Goal: Task Accomplishment & Management: Use online tool/utility

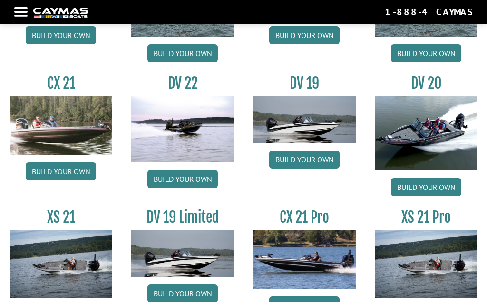
scroll to position [944, 0]
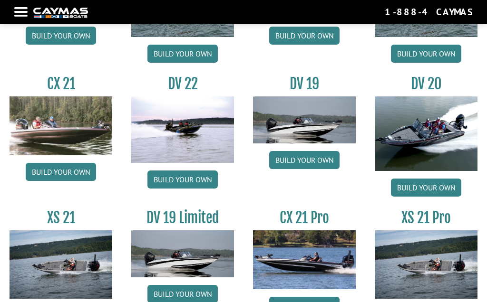
click at [171, 186] on link "Build your own" at bounding box center [182, 180] width 70 height 18
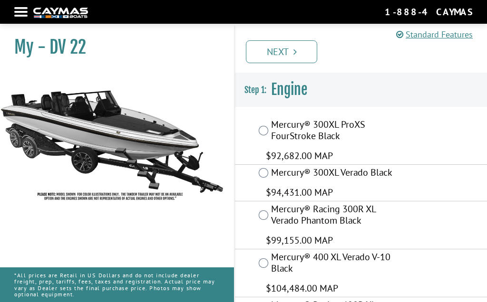
click at [164, 184] on img at bounding box center [112, 138] width 224 height 136
click at [42, 131] on img at bounding box center [112, 138] width 224 height 136
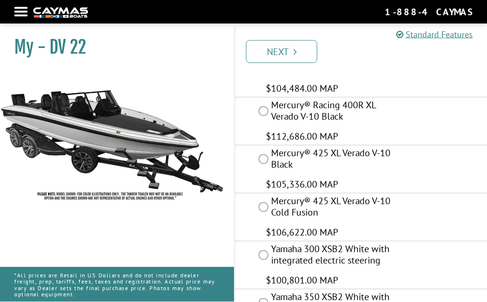
scroll to position [200, 0]
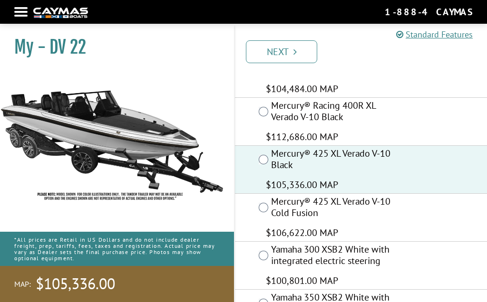
click at [293, 51] on icon "Pagination" at bounding box center [294, 52] width 3 height 10
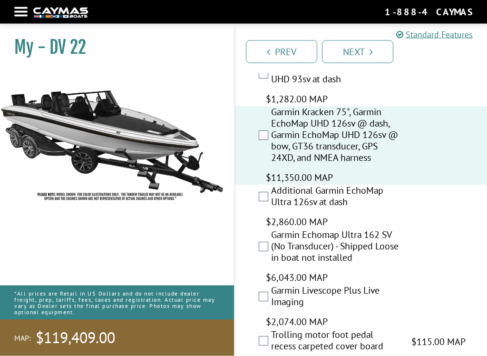
scroll to position [824, 0]
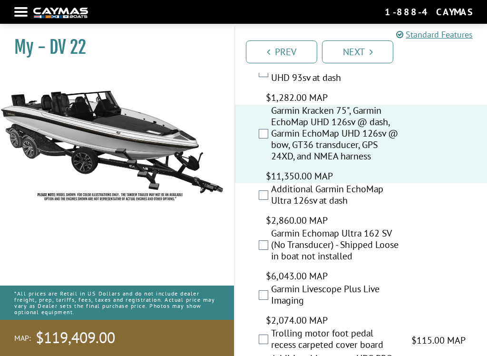
click at [425, 158] on div "Garmin Kracken 75", Garmin EchoMap UHD 126sv @ dash, Garmin EchoMap UHD 126sv @…" at bounding box center [361, 144] width 252 height 78
click at [267, 185] on div "Additional Garmin EchoMap Ultra 126sv at dash $2,860.00 MAP $3,376.00 MSRP" at bounding box center [361, 205] width 252 height 44
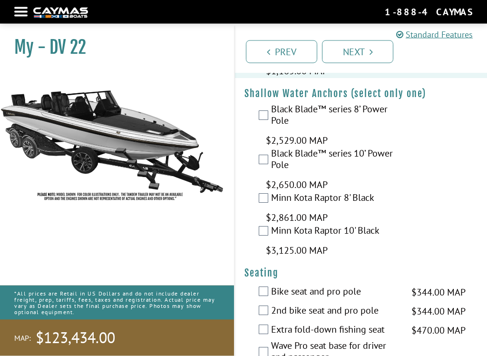
scroll to position [1507, 0]
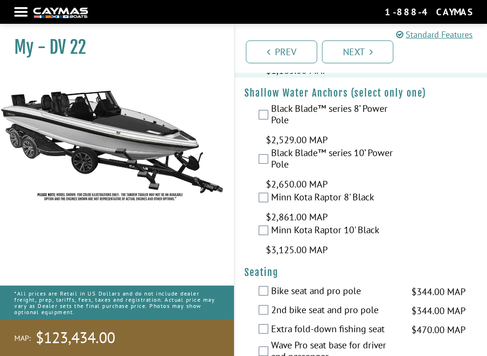
click at [432, 189] on div "Black Blade™ series 10’ Power Pole $2,650.00 MAP $3,129.00 MSRP" at bounding box center [361, 169] width 252 height 44
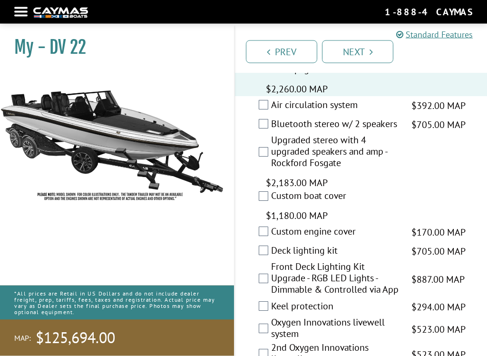
scroll to position [1887, 0]
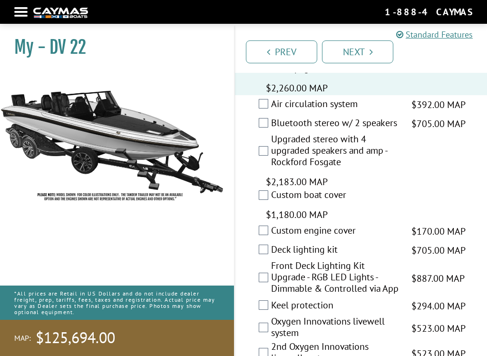
click at [271, 161] on label "Upgraded stereo with 4 upgraded speakers and amp - Rockford Fosgate" at bounding box center [335, 151] width 128 height 37
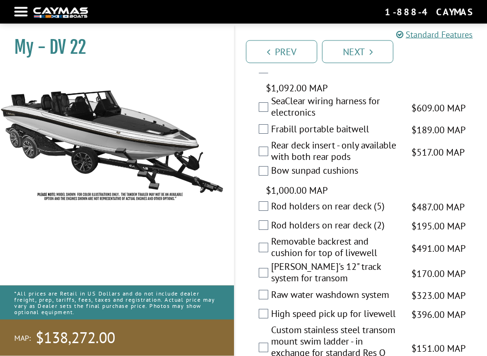
scroll to position [2984, 0]
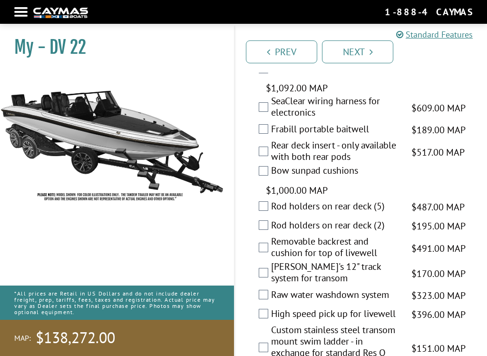
click at [279, 135] on label "Frabill portable baitwell" at bounding box center [335, 130] width 128 height 14
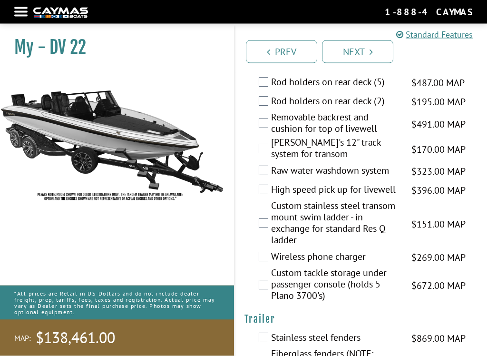
scroll to position [3108, 0]
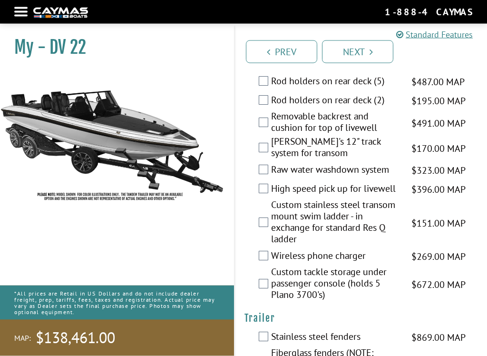
click at [271, 174] on label "Raw water washdown system" at bounding box center [335, 171] width 128 height 14
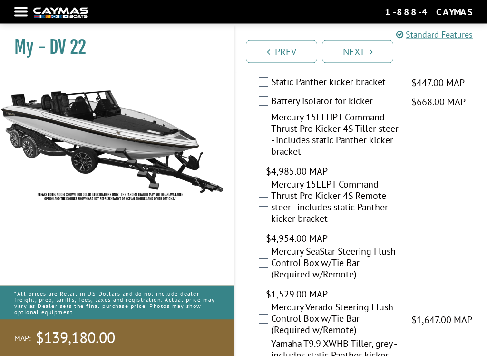
scroll to position [3579, 0]
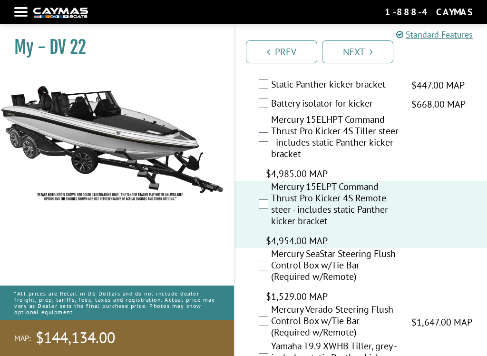
click at [444, 232] on div "Mercury 15ELPT Command Thrust Pro Kicker 4S Remote steer - includes static Pant…" at bounding box center [361, 214] width 252 height 67
click at [447, 219] on div "Mercury 15ELPT Command Thrust Pro Kicker 4S Remote steer - includes static Pant…" at bounding box center [361, 214] width 252 height 67
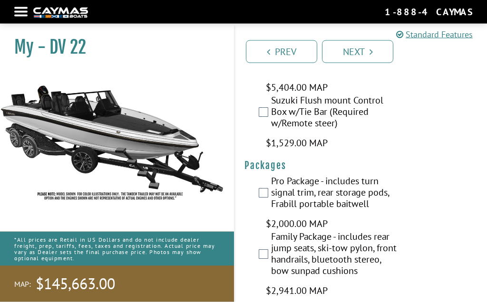
scroll to position [4154, 0]
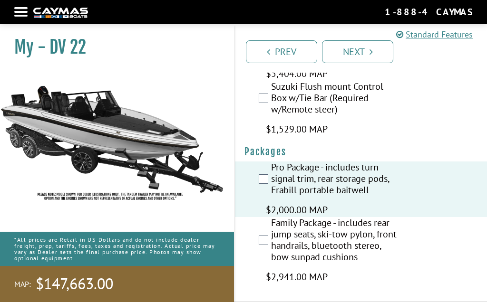
click at [371, 53] on icon "Pagination" at bounding box center [370, 52] width 3 height 10
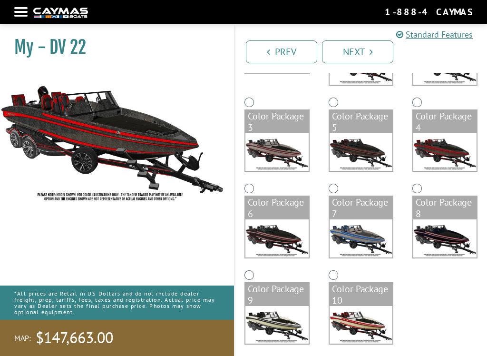
scroll to position [154, 0]
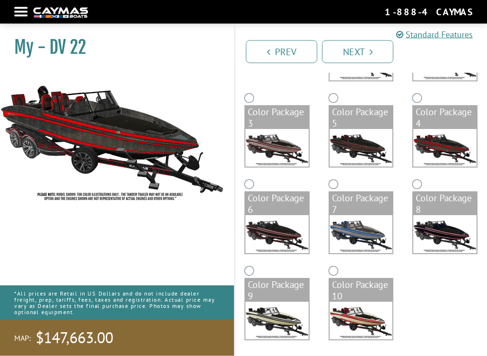
click at [253, 194] on div "Color Package 6" at bounding box center [276, 203] width 63 height 23
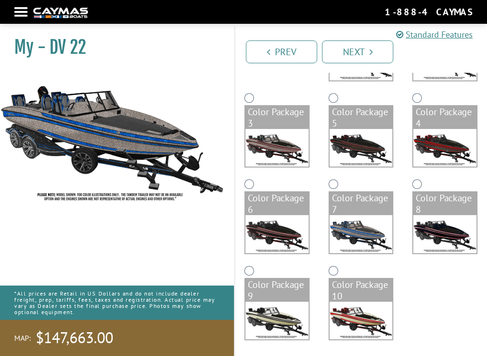
click at [437, 181] on div "Color Package 8" at bounding box center [445, 220] width 84 height 87
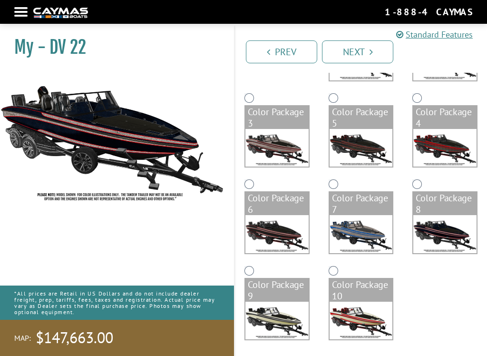
click at [260, 280] on div "Color Package 9" at bounding box center [276, 290] width 63 height 23
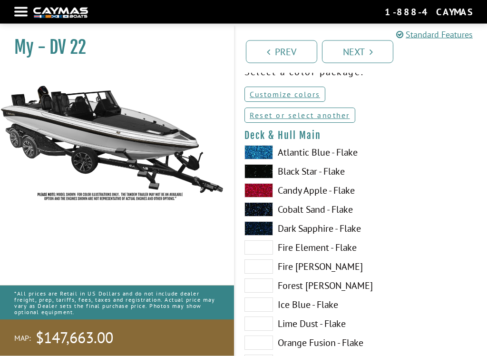
scroll to position [51, 0]
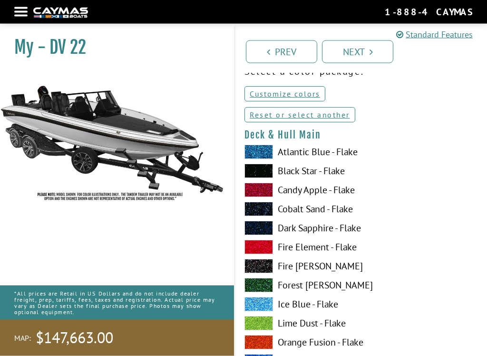
click at [308, 174] on label "Black Star - Flake" at bounding box center [297, 171] width 107 height 14
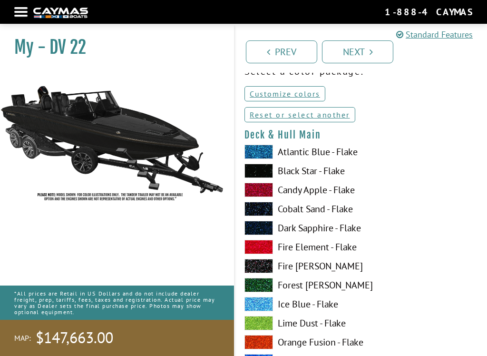
click at [307, 175] on label "Black Star - Flake" at bounding box center [297, 170] width 107 height 14
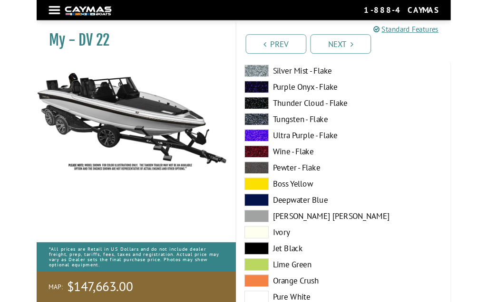
scroll to position [347, 0]
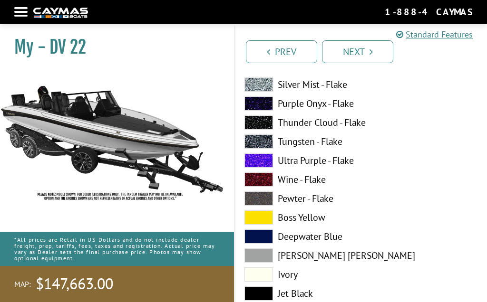
click at [313, 220] on label "Boss Yellow" at bounding box center [297, 218] width 107 height 14
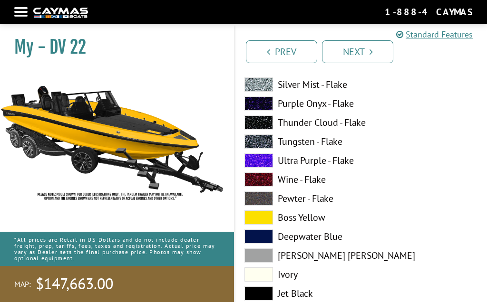
click at [314, 221] on label "Boss Yellow" at bounding box center [297, 218] width 107 height 14
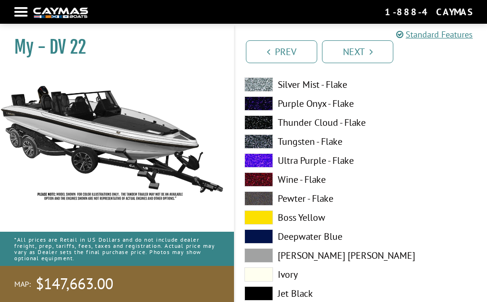
click at [325, 184] on label "Wine - Flake" at bounding box center [297, 180] width 107 height 14
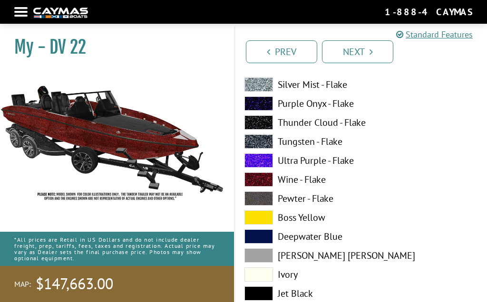
click at [322, 187] on label "Wine - Flake" at bounding box center [297, 180] width 107 height 14
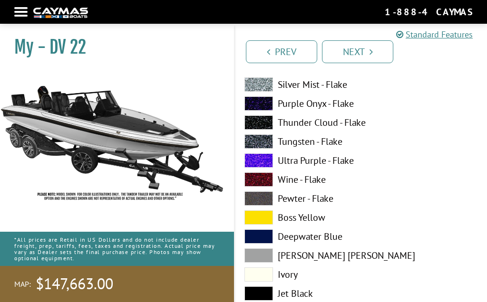
click at [319, 183] on label "Wine - Flake" at bounding box center [297, 180] width 107 height 14
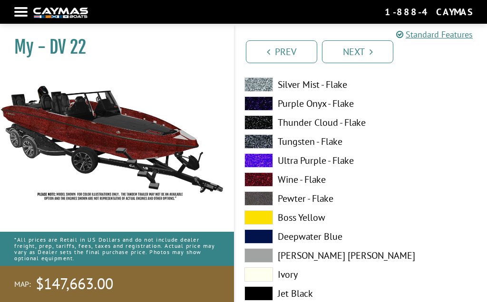
click at [320, 183] on label "Wine - Flake" at bounding box center [297, 180] width 107 height 14
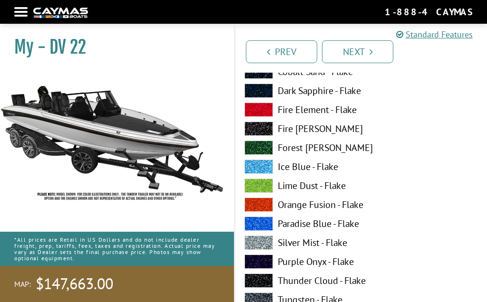
scroll to position [181, 0]
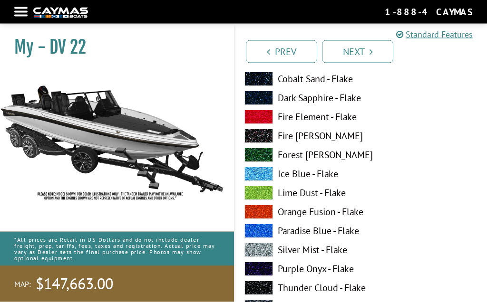
click at [323, 215] on label "Orange Fusion - Flake" at bounding box center [297, 212] width 107 height 14
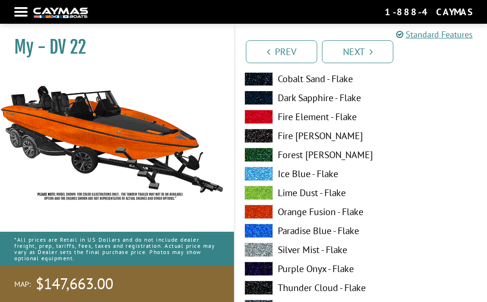
click at [319, 194] on label "Lime Dust - Flake" at bounding box center [297, 193] width 107 height 14
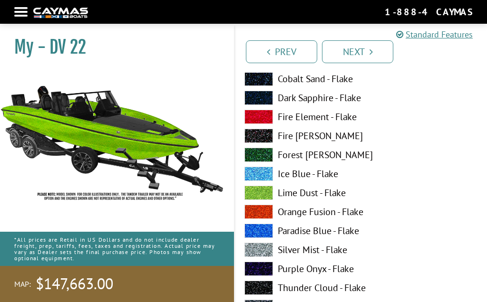
click at [317, 181] on label "Ice Blue - Flake" at bounding box center [297, 174] width 107 height 14
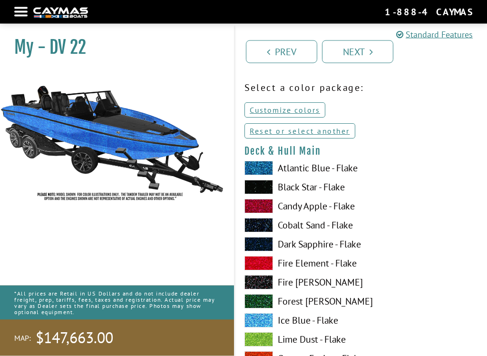
scroll to position [36, 0]
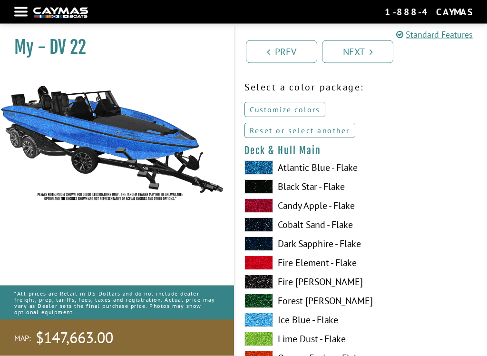
click at [322, 171] on label "Atlantic Blue - Flake" at bounding box center [297, 168] width 107 height 14
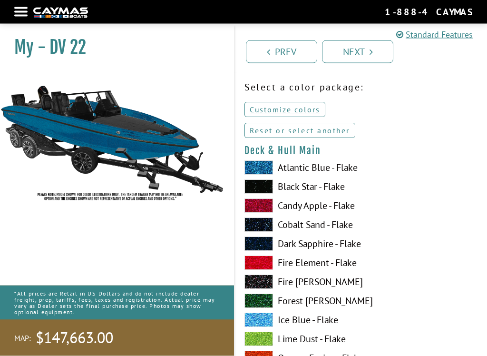
scroll to position [36, 0]
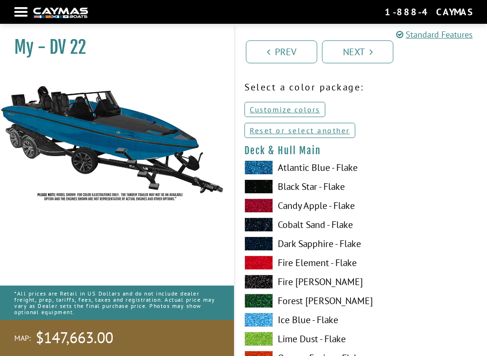
click at [317, 191] on label "Black Star - Flake" at bounding box center [297, 186] width 107 height 14
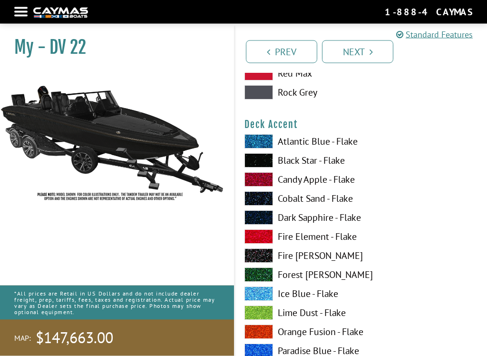
scroll to position [644, 0]
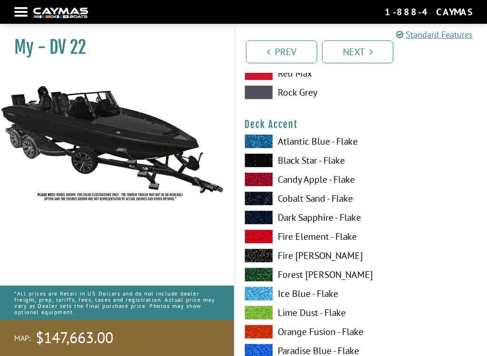
click at [320, 239] on label "Fire Element - Flake" at bounding box center [297, 236] width 107 height 14
click at [322, 239] on label "Fire Element - Flake" at bounding box center [297, 236] width 107 height 14
click at [322, 185] on label "Candy Apple - Flake" at bounding box center [297, 179] width 107 height 14
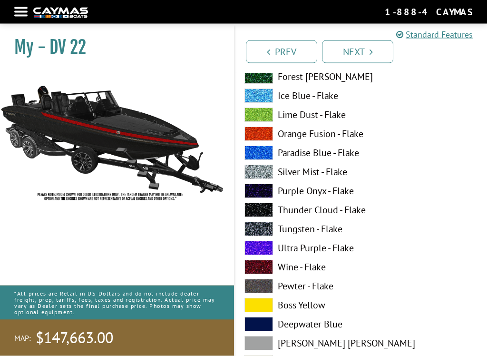
click at [310, 302] on label "Boss Yellow" at bounding box center [297, 305] width 107 height 14
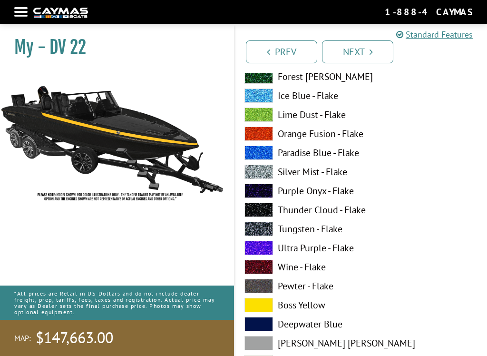
click at [341, 264] on label "Wine - Flake" at bounding box center [297, 267] width 107 height 14
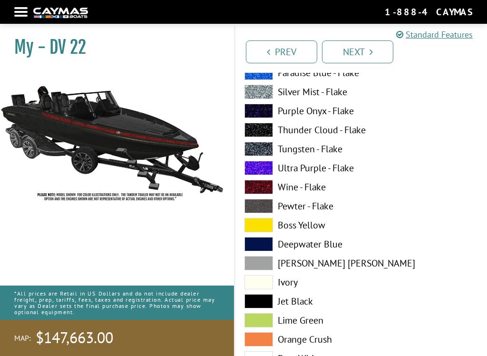
scroll to position [922, 0]
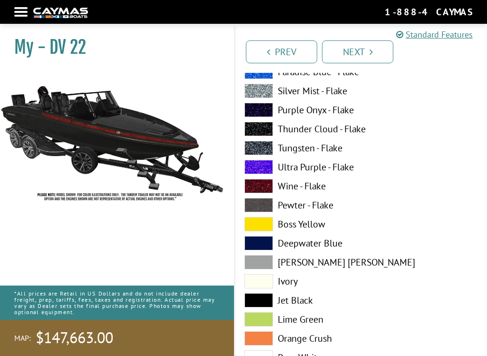
click at [314, 263] on label "[PERSON_NAME] [PERSON_NAME]" at bounding box center [297, 262] width 107 height 14
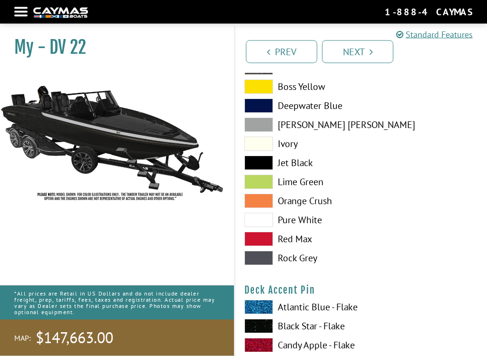
scroll to position [1063, 0]
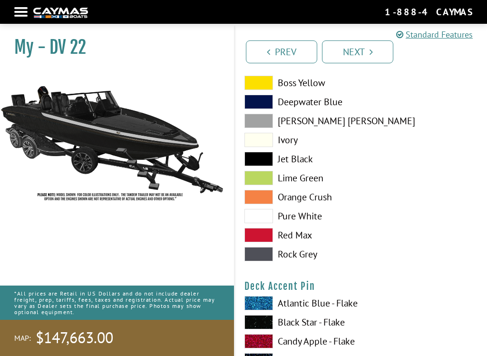
click at [306, 260] on label "Rock Grey" at bounding box center [297, 254] width 107 height 14
click at [308, 239] on label "Red Max" at bounding box center [297, 235] width 107 height 14
click at [311, 221] on label "Pure White" at bounding box center [297, 216] width 107 height 14
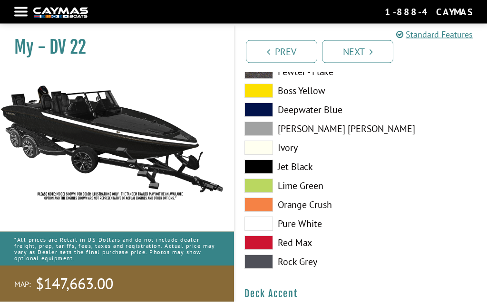
scroll to position [468, 0]
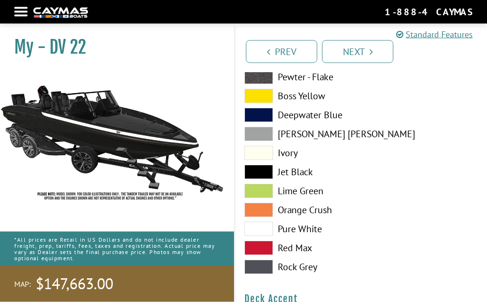
click at [312, 172] on label "Jet Black" at bounding box center [297, 172] width 107 height 14
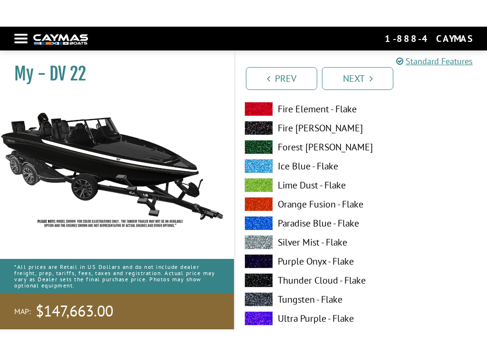
scroll to position [215, 0]
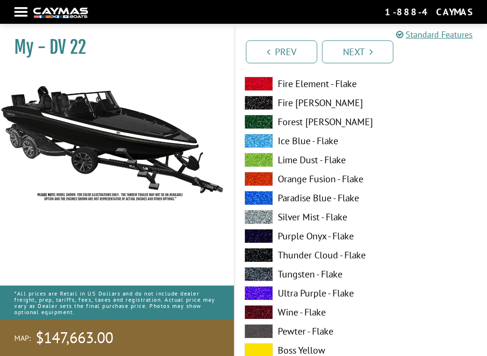
click at [322, 240] on label "Purple Onyx - Flake" at bounding box center [297, 236] width 107 height 14
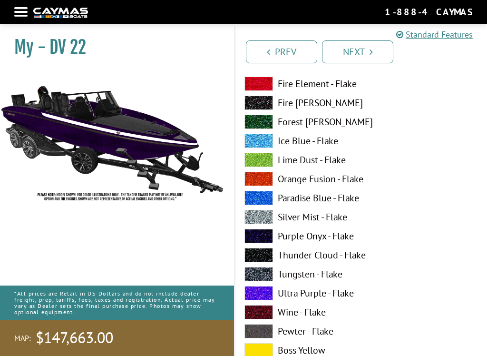
click at [324, 201] on label "Paradise Blue - Flake" at bounding box center [297, 198] width 107 height 14
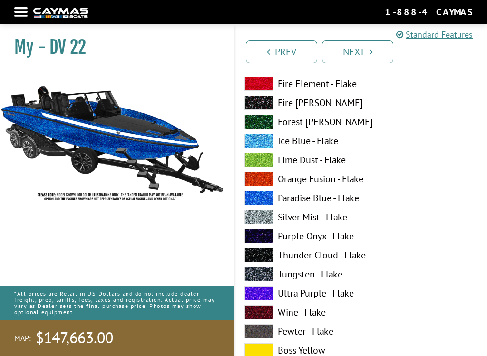
click at [315, 144] on label "Ice Blue - Flake" at bounding box center [297, 141] width 107 height 14
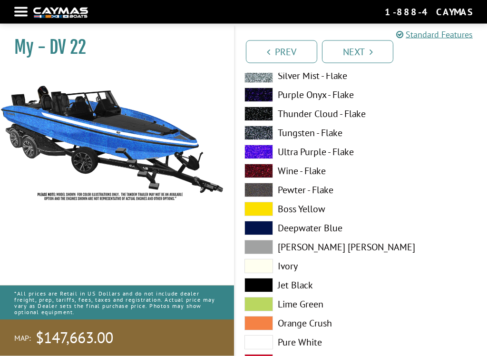
scroll to position [356, 0]
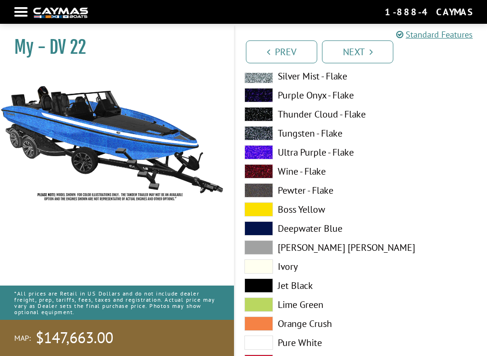
click at [313, 214] on label "Boss Yellow" at bounding box center [297, 209] width 107 height 14
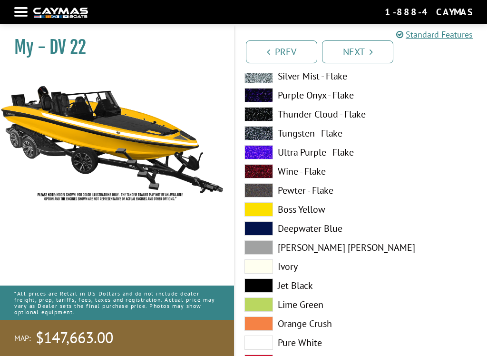
click at [318, 231] on label "Deepwater Blue" at bounding box center [297, 228] width 107 height 14
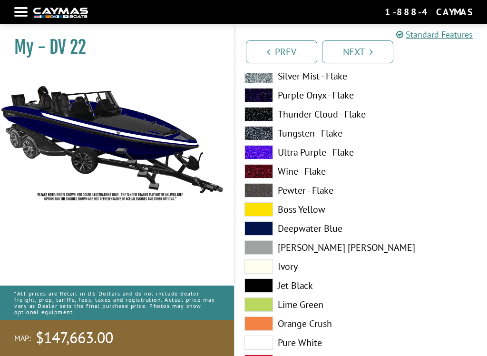
click at [313, 254] on label "[PERSON_NAME] [PERSON_NAME]" at bounding box center [297, 247] width 107 height 14
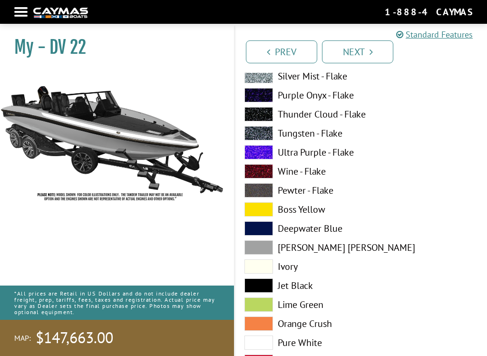
click at [302, 269] on label "Ivory" at bounding box center [297, 266] width 107 height 14
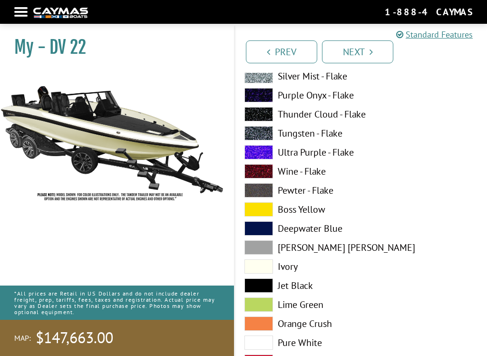
click at [308, 247] on label "[PERSON_NAME] [PERSON_NAME]" at bounding box center [297, 247] width 107 height 14
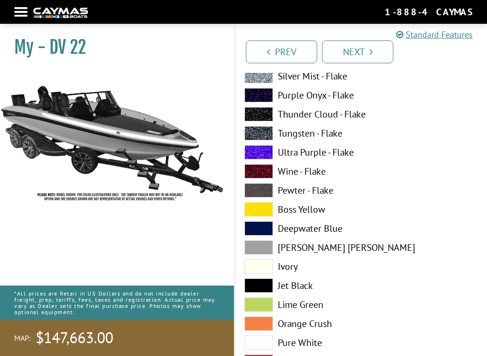
click at [308, 284] on label "Jet Black" at bounding box center [297, 285] width 107 height 14
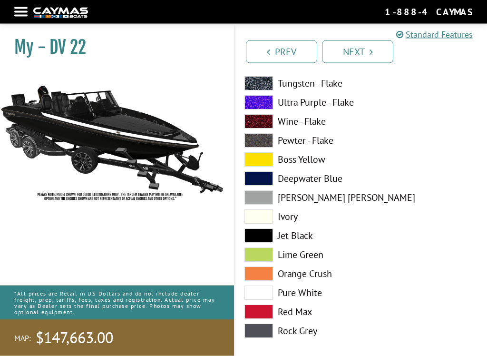
click at [309, 257] on label "Lime Green" at bounding box center [297, 255] width 107 height 14
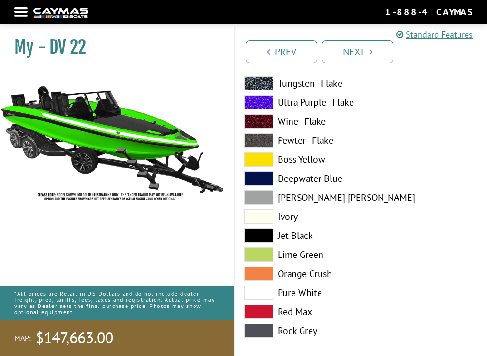
click at [308, 278] on label "Orange Crush" at bounding box center [297, 273] width 107 height 14
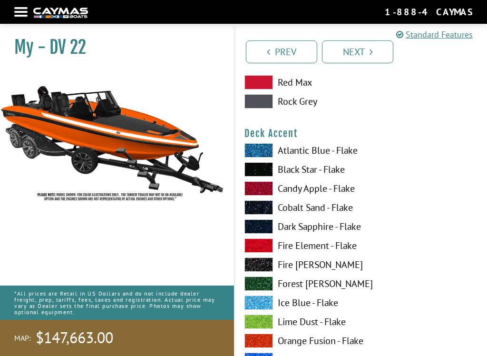
scroll to position [673, 0]
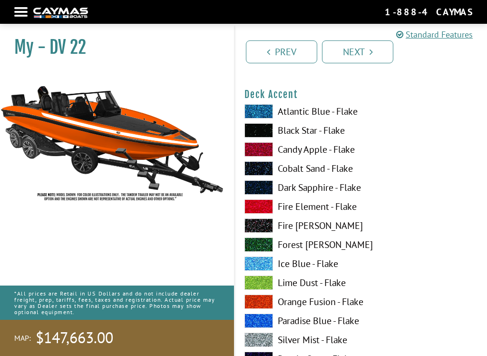
click at [314, 226] on label "Fire [PERSON_NAME]" at bounding box center [297, 225] width 107 height 14
click at [313, 211] on label "Fire Element - Flake" at bounding box center [297, 206] width 107 height 14
click at [312, 232] on label "Fire [PERSON_NAME]" at bounding box center [297, 225] width 107 height 14
click at [315, 212] on label "Fire Element - Flake" at bounding box center [297, 206] width 107 height 14
click at [308, 268] on label "Ice Blue - Flake" at bounding box center [297, 263] width 107 height 14
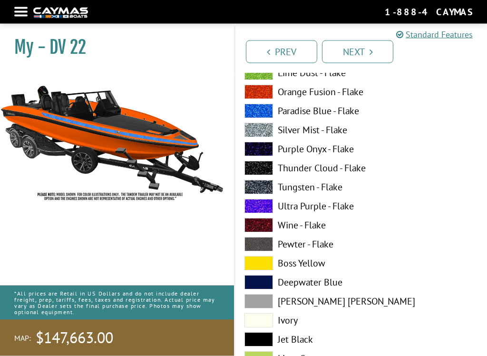
scroll to position [883, 0]
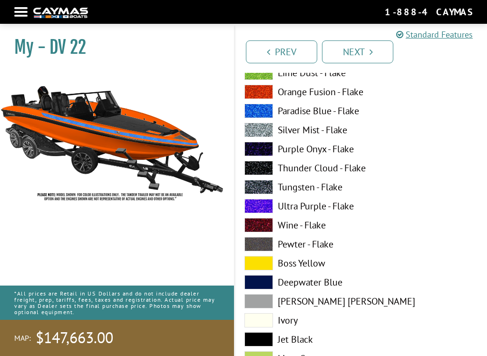
click at [309, 250] on label "Pewter - Flake" at bounding box center [297, 244] width 107 height 14
click at [307, 268] on label "Boss Yellow" at bounding box center [297, 263] width 107 height 14
click at [308, 268] on label "Boss Yellow" at bounding box center [297, 263] width 107 height 14
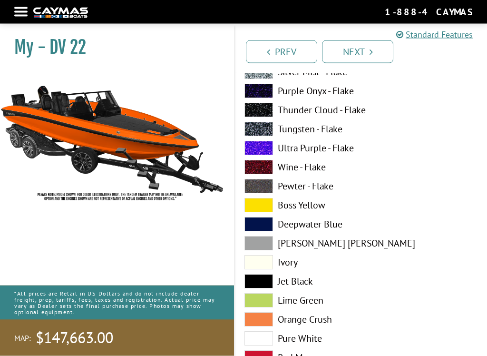
scroll to position [941, 0]
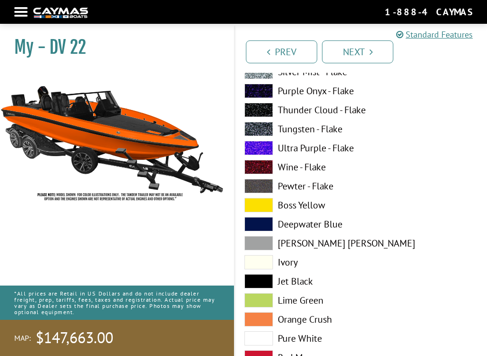
click at [308, 284] on label "Jet Black" at bounding box center [297, 281] width 107 height 14
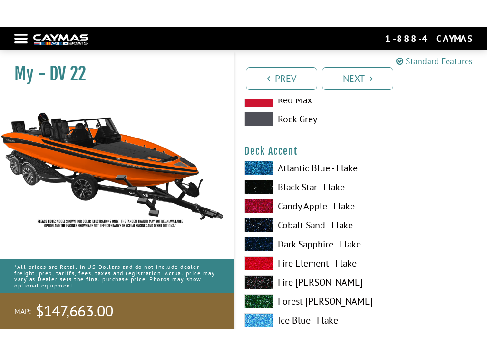
scroll to position [643, 0]
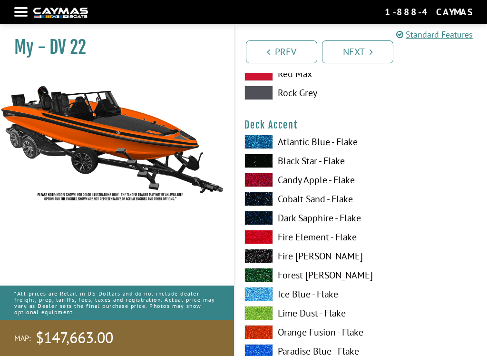
click at [314, 168] on label "Black Star - Flake" at bounding box center [297, 161] width 107 height 14
click at [306, 184] on label "Candy Apple - Flake" at bounding box center [297, 180] width 107 height 14
click at [305, 167] on label "Black Star - Flake" at bounding box center [297, 161] width 107 height 14
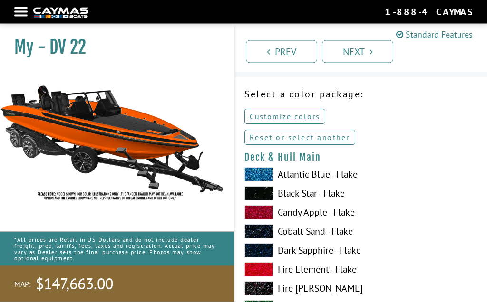
scroll to position [0, 0]
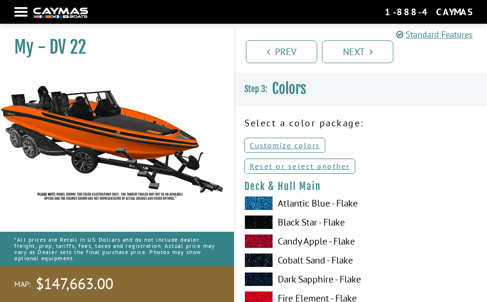
click at [288, 55] on link "Prev" at bounding box center [281, 51] width 71 height 23
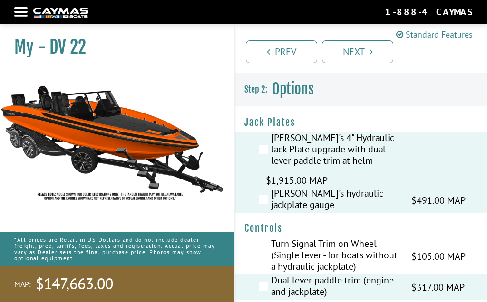
click at [364, 52] on link "Next" at bounding box center [357, 51] width 71 height 23
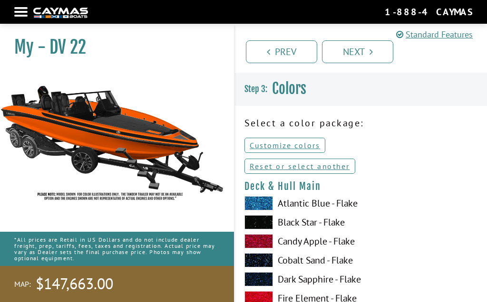
click at [306, 148] on link "Customize colors" at bounding box center [284, 145] width 81 height 15
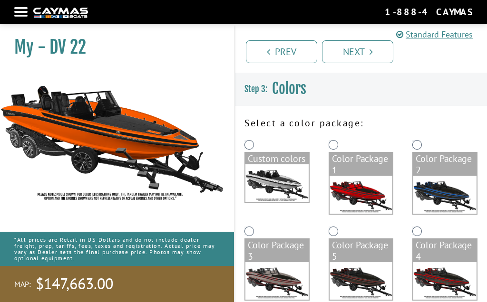
click at [341, 140] on div "Color Package 1" at bounding box center [361, 181] width 84 height 87
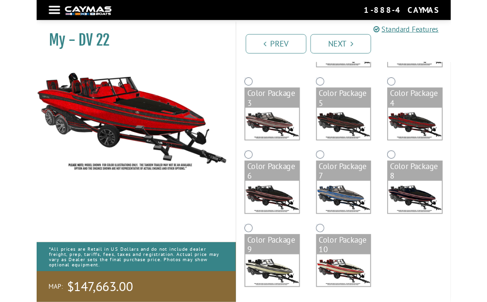
scroll to position [212, 0]
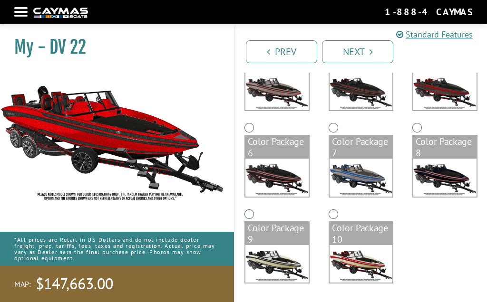
click at [366, 48] on link "Next" at bounding box center [357, 51] width 71 height 23
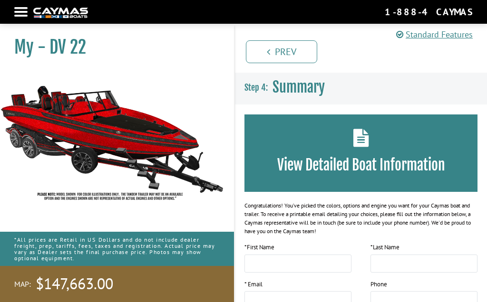
scroll to position [0, 0]
